Goal: Task Accomplishment & Management: Manage account settings

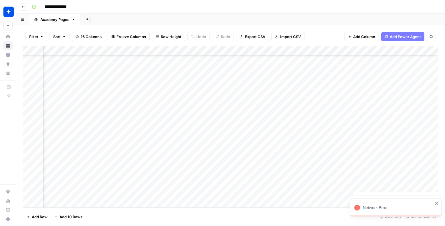
scroll to position [3927, 492]
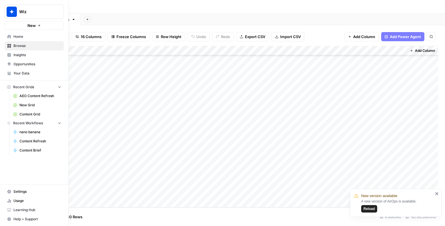
click at [22, 194] on link "Settings" at bounding box center [34, 191] width 59 height 9
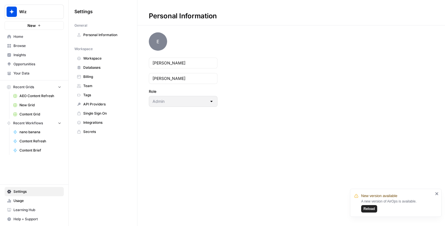
click at [90, 123] on span "Integrations" at bounding box center [106, 122] width 46 height 5
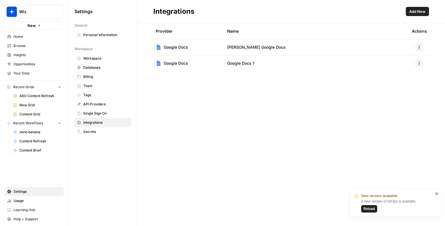
click at [419, 10] on span "Add New" at bounding box center [418, 12] width 16 height 6
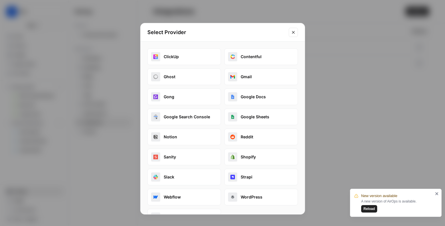
click at [196, 119] on button "Google Search Console" at bounding box center [184, 117] width 74 height 17
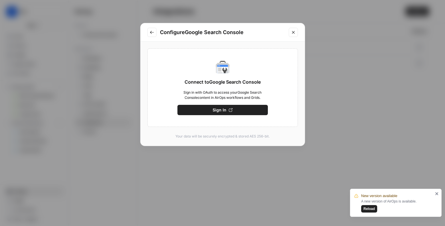
click at [238, 110] on button "Sign In" at bounding box center [223, 110] width 90 height 10
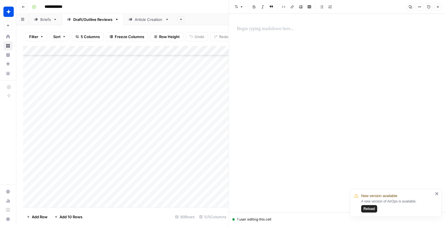
scroll to position [734, 0]
